Goal: Entertainment & Leisure: Consume media (video, audio)

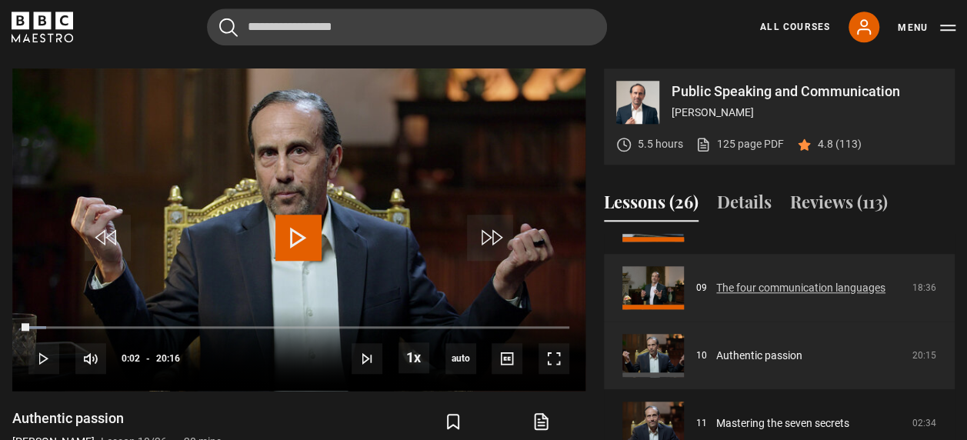
scroll to position [574, 0]
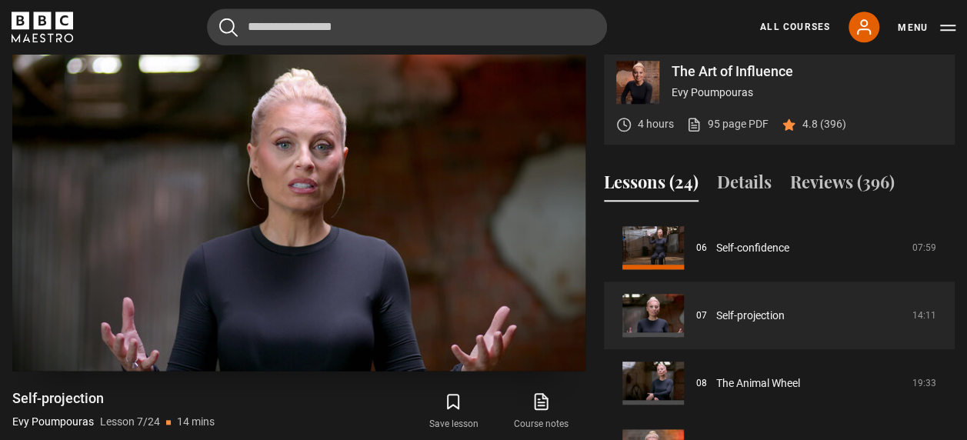
scroll to position [651, 0]
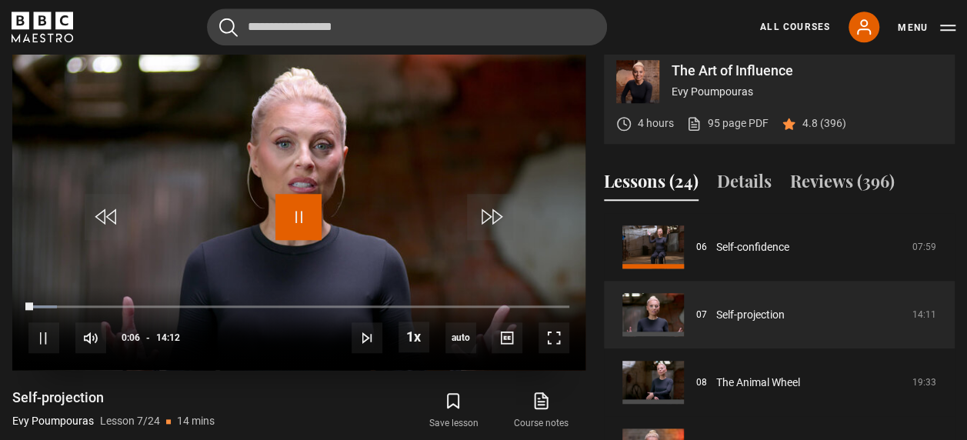
click at [292, 208] on span "Video Player" at bounding box center [298, 217] width 46 height 46
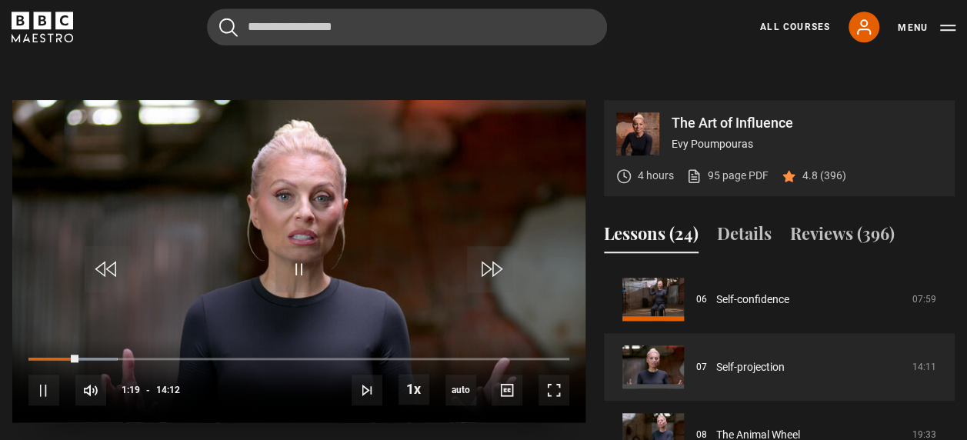
scroll to position [594, 0]
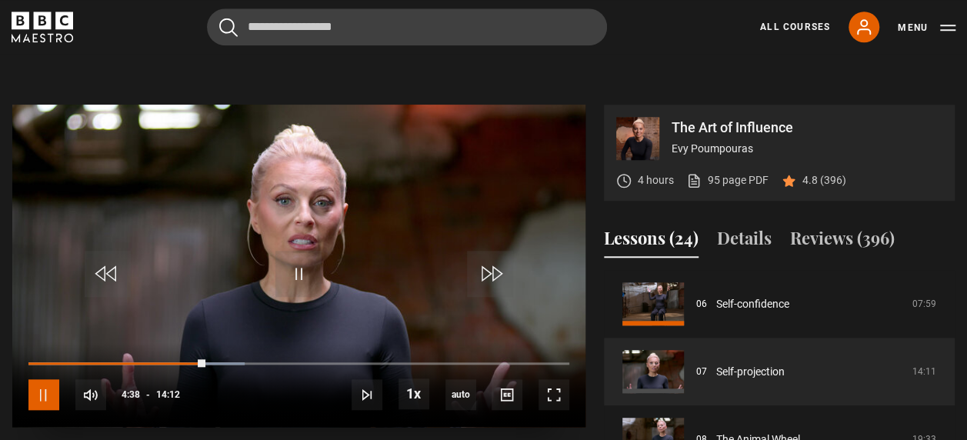
click at [54, 388] on span "Video Player" at bounding box center [43, 394] width 31 height 31
click at [201, 358] on div "10s Skip Back 10 seconds Pause 10s Skip Forward 10 seconds Loaded : 47.00% 00:4…" at bounding box center [298, 384] width 573 height 85
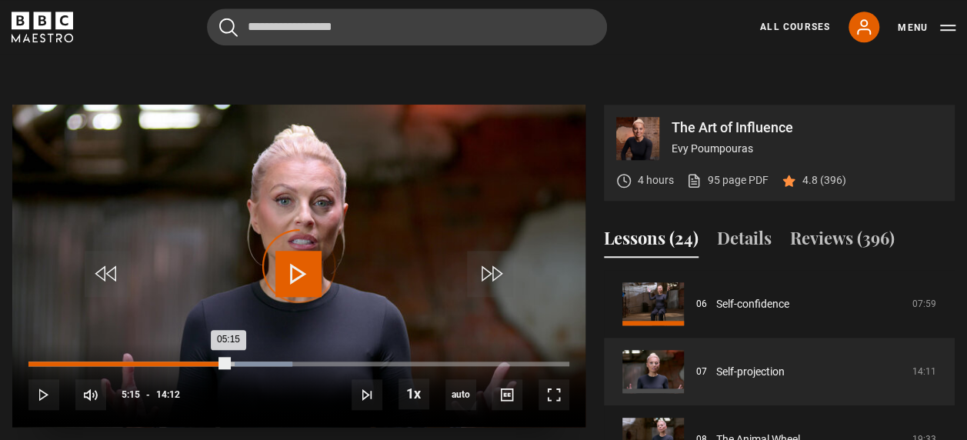
click at [228, 361] on div "Loaded : 48.76% 05:13 05:15" at bounding box center [298, 363] width 541 height 5
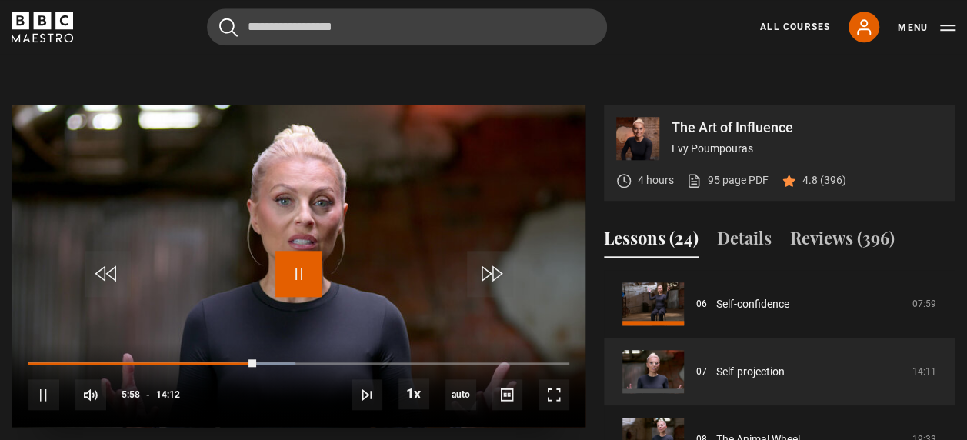
click at [298, 272] on span "Video Player" at bounding box center [298, 274] width 46 height 46
click at [298, 269] on span "Video Player" at bounding box center [298, 274] width 46 height 46
click at [257, 358] on div "10s Skip Back 10 seconds Pause 10s Skip Forward 10 seconds Loaded : 51.69% 05:2…" at bounding box center [298, 384] width 573 height 85
click at [255, 358] on div "10s Skip Back 10 seconds Pause 10s Skip Forward 10 seconds Loaded : 51.69% 05:2…" at bounding box center [298, 384] width 573 height 85
click at [255, 358] on div "10s Skip Back 10 seconds Pause 10s Skip Forward 10 seconds Loaded : 52.28% 05:2…" at bounding box center [298, 384] width 573 height 85
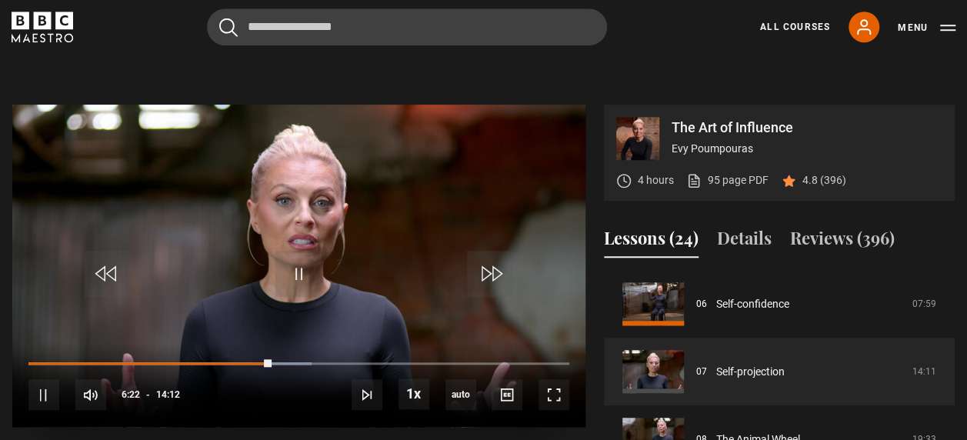
click at [255, 358] on div "10s Skip Back 10 seconds Pause 10s Skip Forward 10 seconds Loaded : 52.28% 05:2…" at bounding box center [298, 384] width 573 height 85
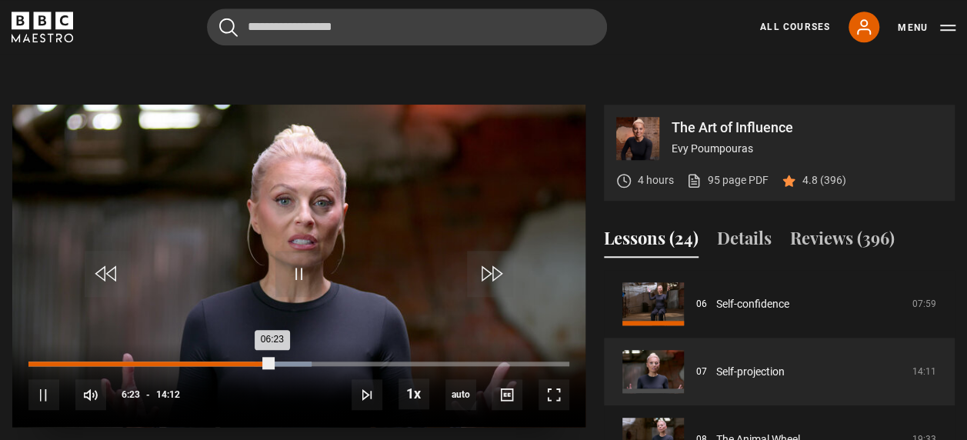
click at [255, 363] on div "Loaded : 52.28% 05:57 06:23" at bounding box center [298, 363] width 541 height 5
click at [231, 363] on div "Loaded : 52.28% 05:19 05:59" at bounding box center [298, 363] width 541 height 5
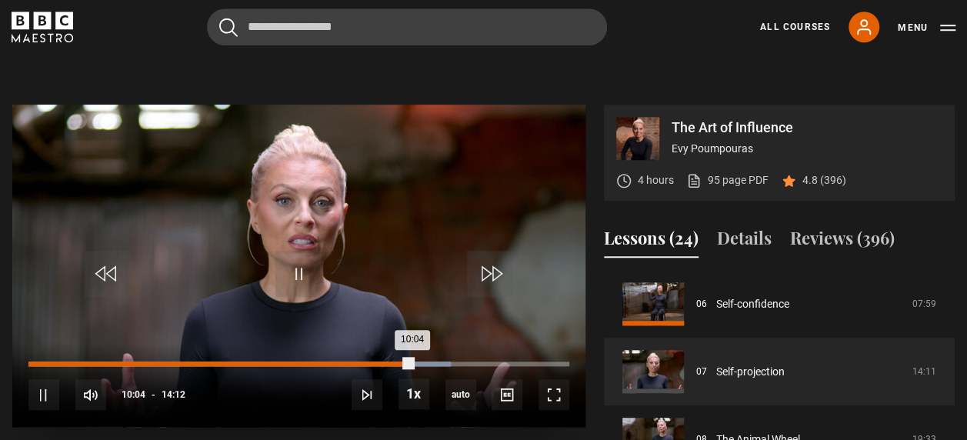
click at [398, 363] on div "Loaded : 78.13% 09:44 10:04" at bounding box center [298, 363] width 541 height 5
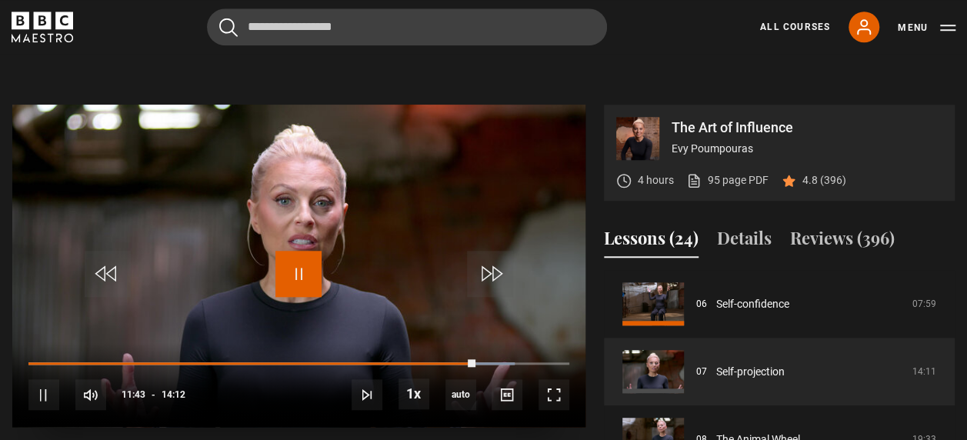
click at [303, 281] on span "Video Player" at bounding box center [298, 274] width 46 height 46
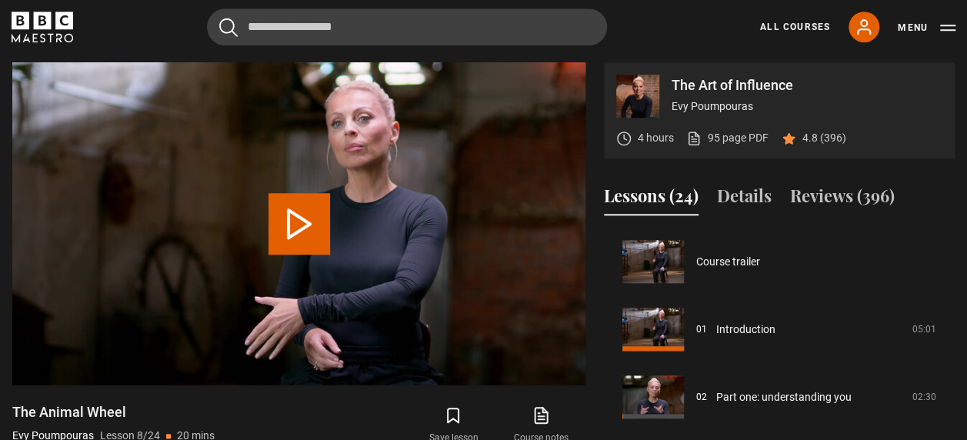
scroll to position [474, 0]
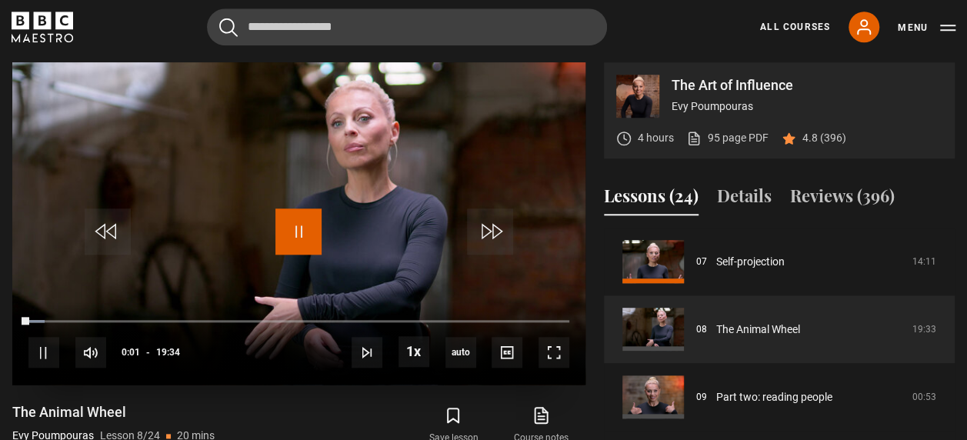
click at [309, 225] on span "Video Player" at bounding box center [298, 231] width 46 height 46
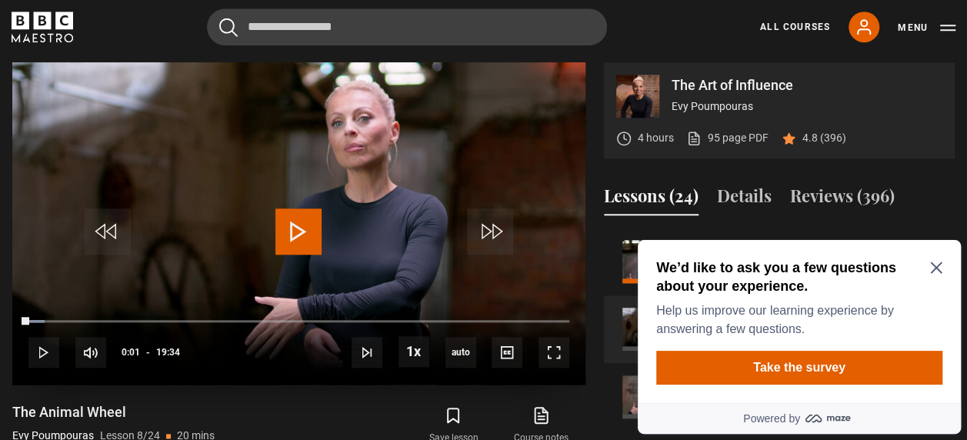
scroll to position [0, 0]
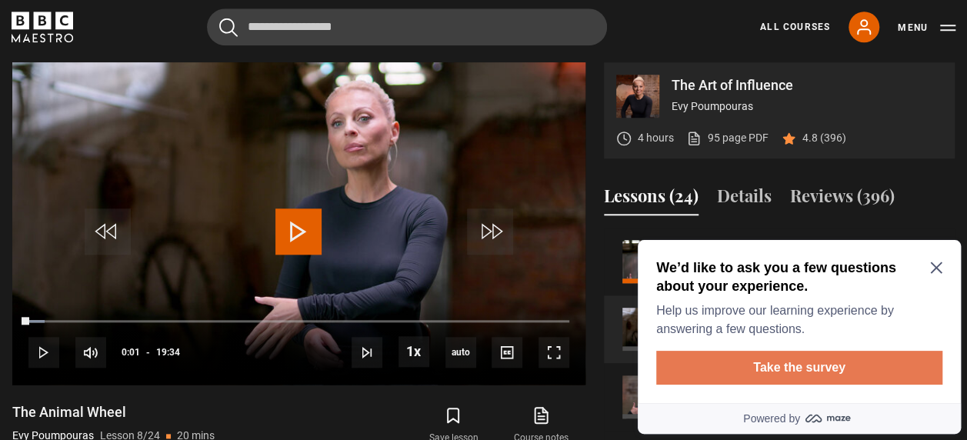
click at [770, 358] on button "Take the survey" at bounding box center [799, 368] width 286 height 34
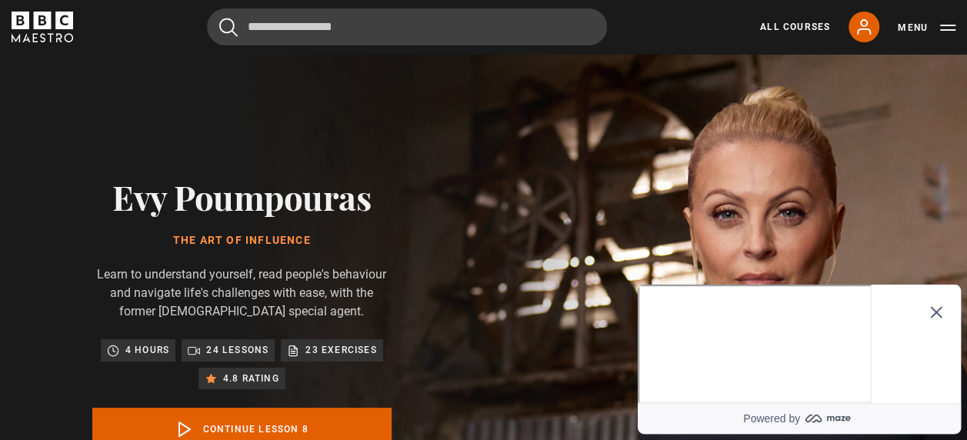
click at [474, 94] on div "Evy Poumpouras The Art of Influence Learn to understand yourself, read people's…" at bounding box center [242, 345] width 484 height 583
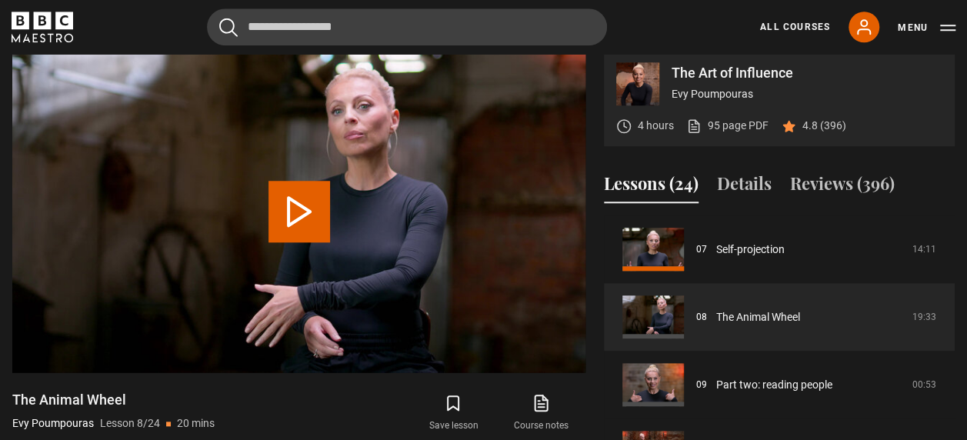
scroll to position [647, 0]
